Goal: Complete application form

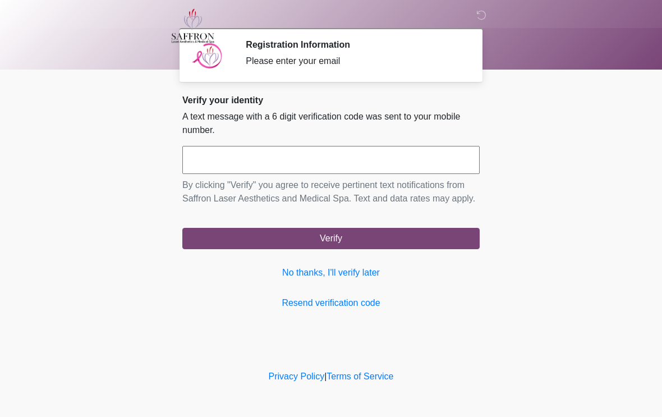
scroll to position [1, 0]
click at [233, 147] on input "text" at bounding box center [330, 160] width 297 height 28
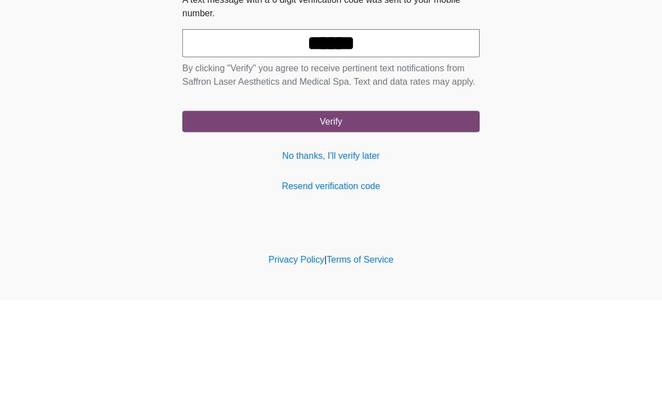
type input "******"
click at [454, 228] on button "Verify" at bounding box center [330, 238] width 297 height 21
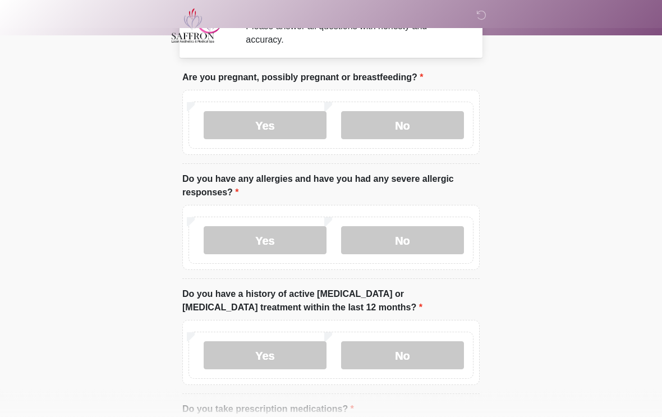
scroll to position [35, 0]
click at [407, 123] on label "No" at bounding box center [402, 125] width 123 height 28
click at [267, 239] on label "Yes" at bounding box center [265, 240] width 123 height 28
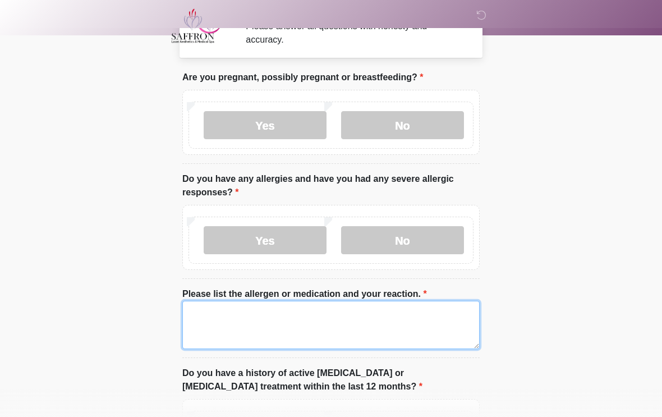
click at [273, 331] on textarea "Please list the allergen or medication and your reaction." at bounding box center [330, 325] width 297 height 48
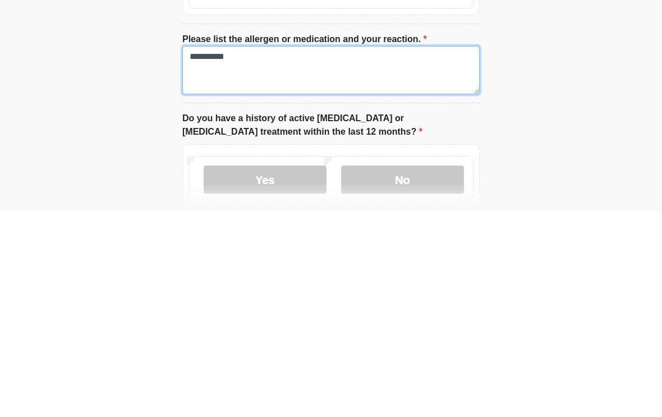
scroll to position [84, 0]
type textarea "**********"
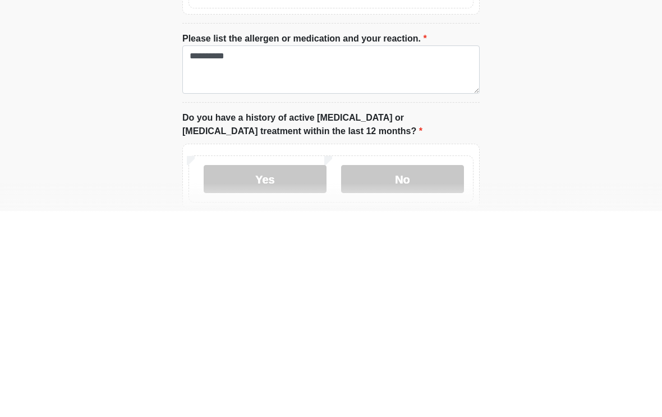
click at [415, 371] on label "No" at bounding box center [402, 385] width 123 height 28
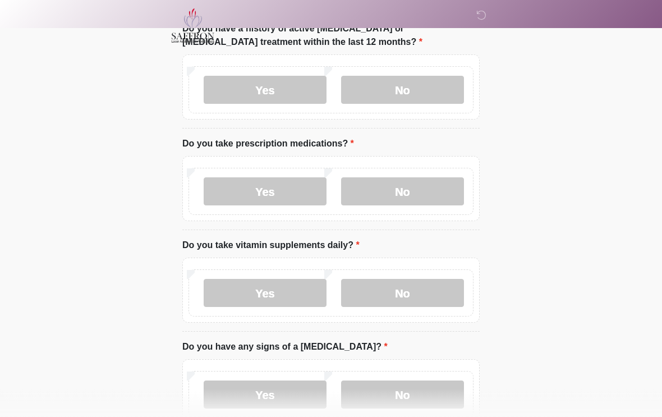
scroll to position [380, 0]
click at [273, 184] on label "Yes" at bounding box center [265, 191] width 123 height 28
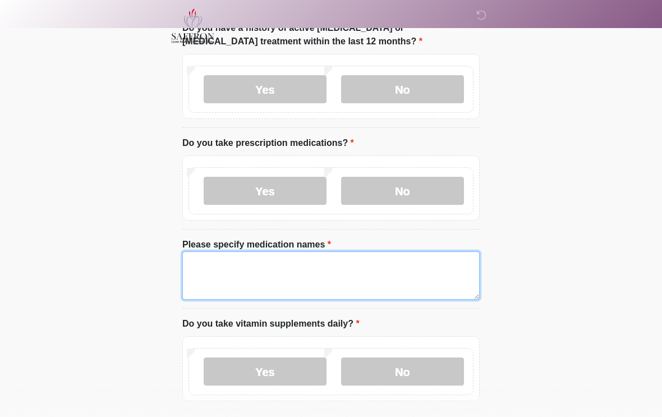
click at [244, 274] on textarea "Please specify medication names" at bounding box center [330, 275] width 297 height 48
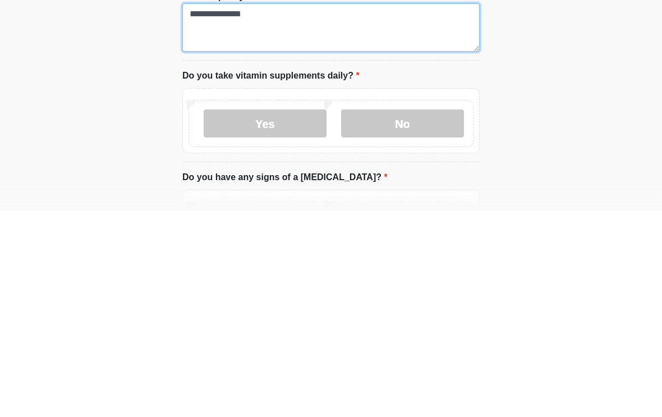
scroll to position [424, 0]
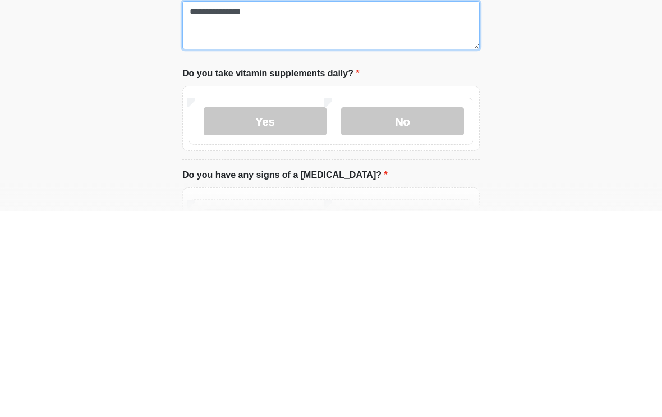
type textarea "**********"
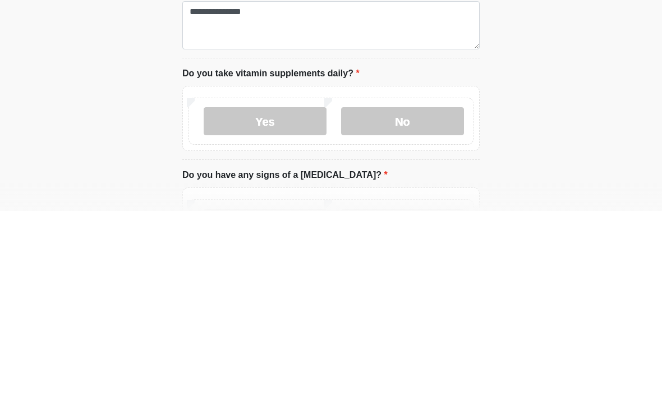
click at [411, 313] on label "No" at bounding box center [402, 327] width 123 height 28
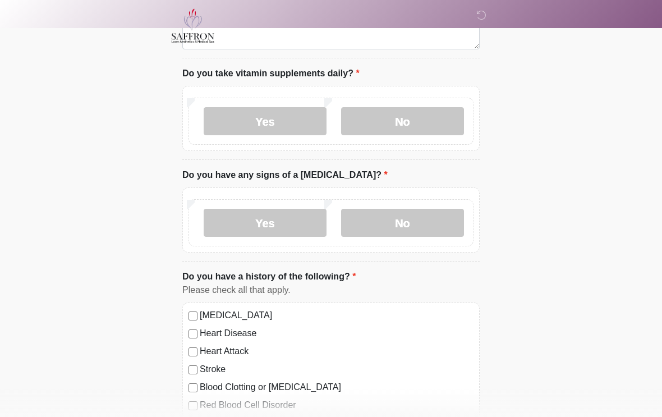
click at [398, 223] on label "No" at bounding box center [402, 223] width 123 height 28
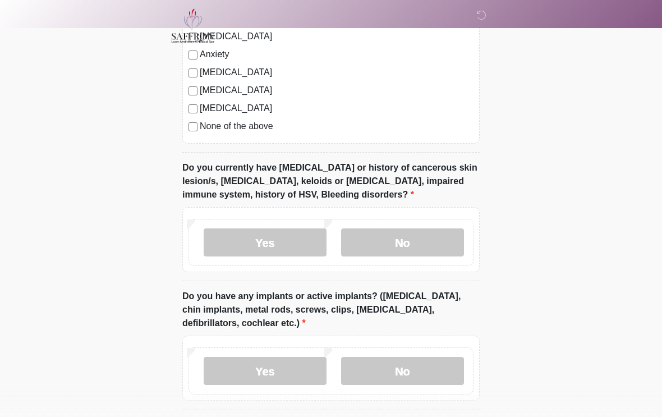
scroll to position [1026, 0]
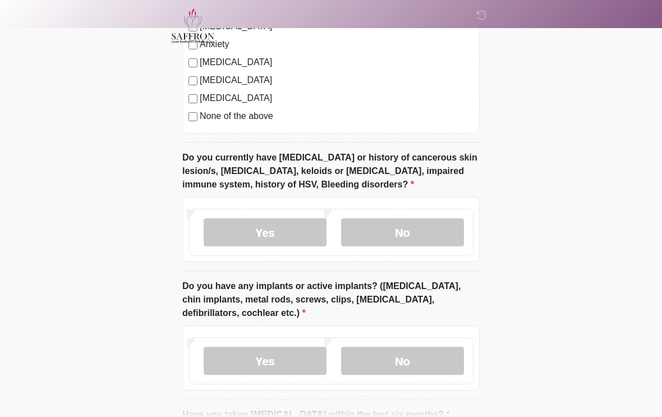
click at [416, 230] on label "No" at bounding box center [402, 232] width 123 height 28
click at [396, 361] on label "No" at bounding box center [402, 361] width 123 height 28
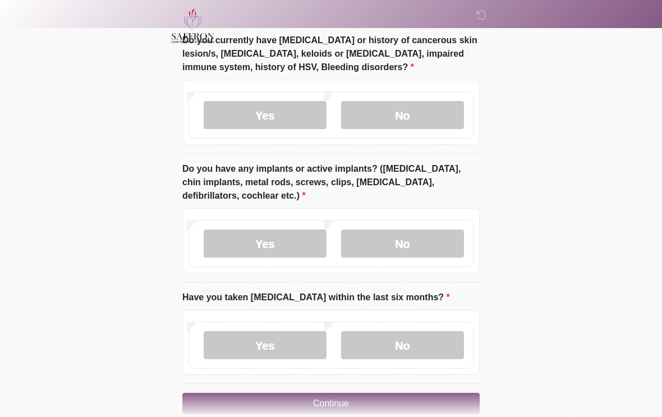
scroll to position [1179, 0]
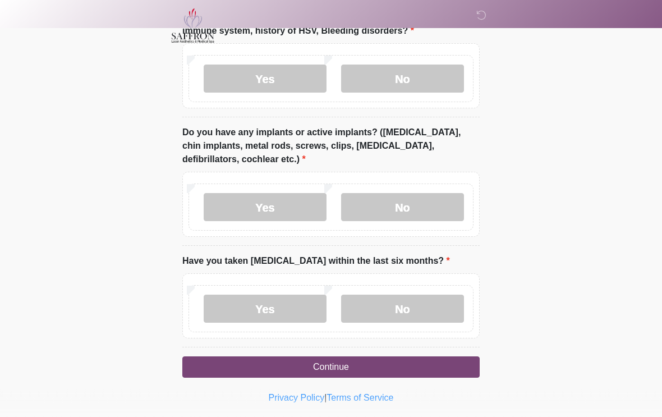
click at [409, 298] on label "No" at bounding box center [402, 309] width 123 height 28
click at [327, 365] on button "Continue" at bounding box center [330, 367] width 297 height 21
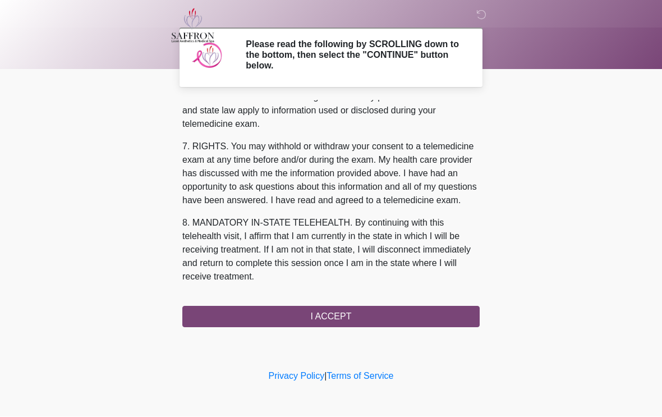
scroll to position [485, 0]
click at [342, 320] on button "I ACCEPT" at bounding box center [330, 316] width 297 height 21
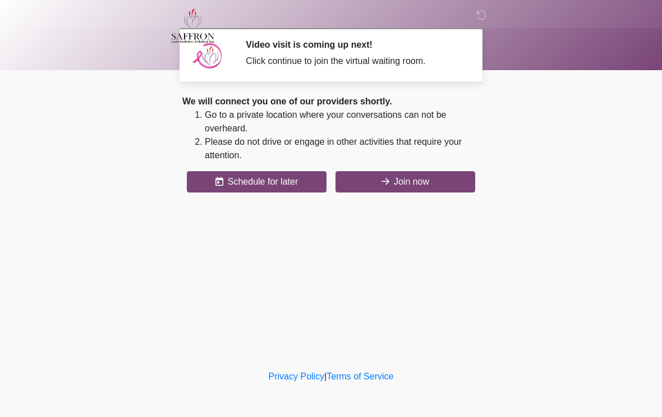
click at [410, 183] on button "Join now" at bounding box center [405, 181] width 140 height 21
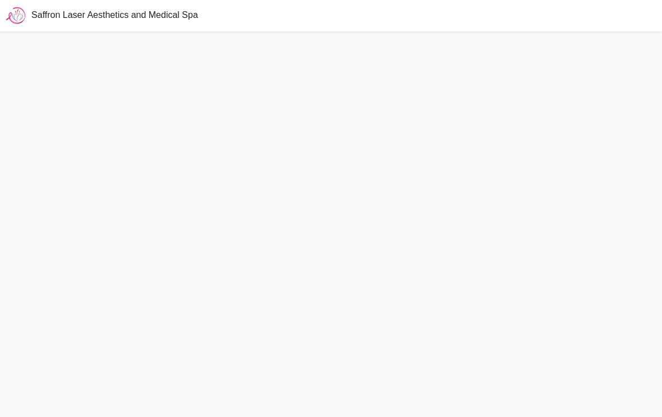
scroll to position [22, 0]
